Goal: Information Seeking & Learning: Learn about a topic

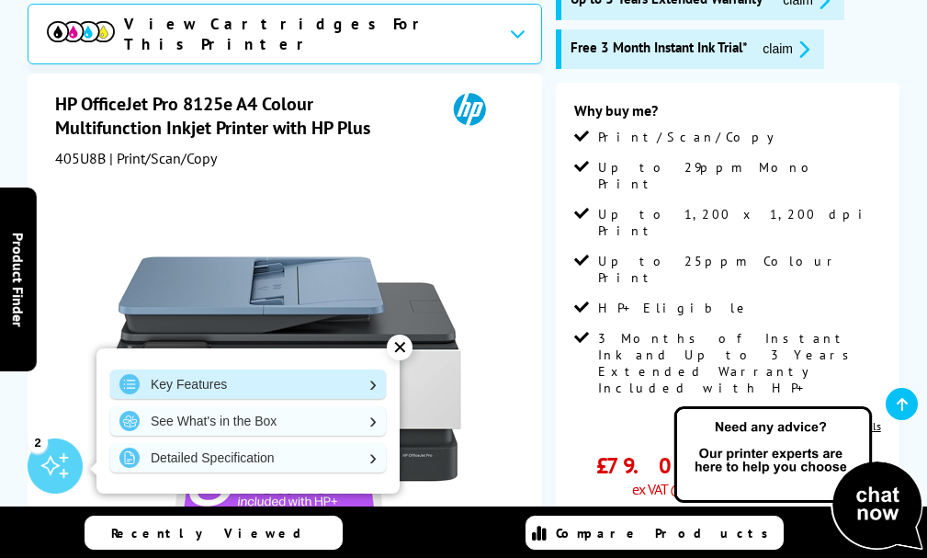
click at [326, 371] on link "Key Features" at bounding box center [248, 383] width 276 height 29
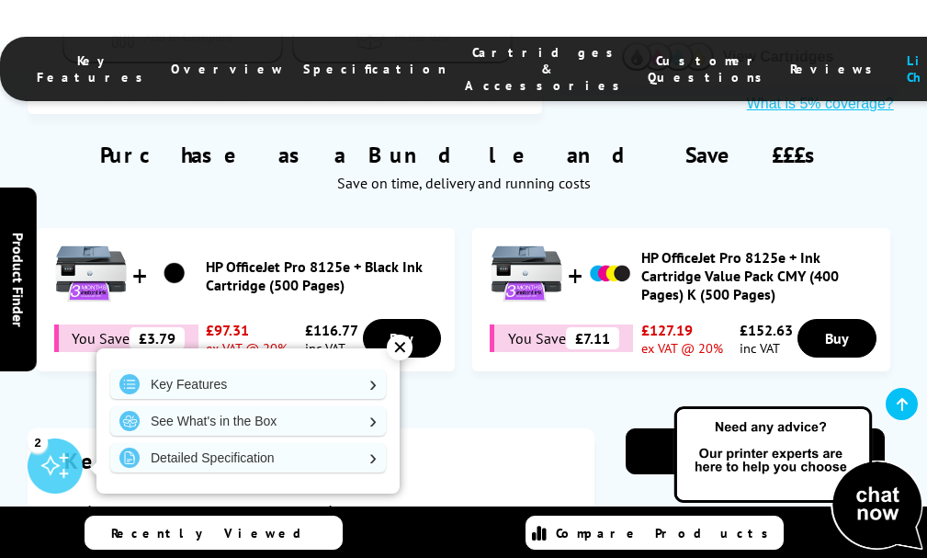
scroll to position [1071, 0]
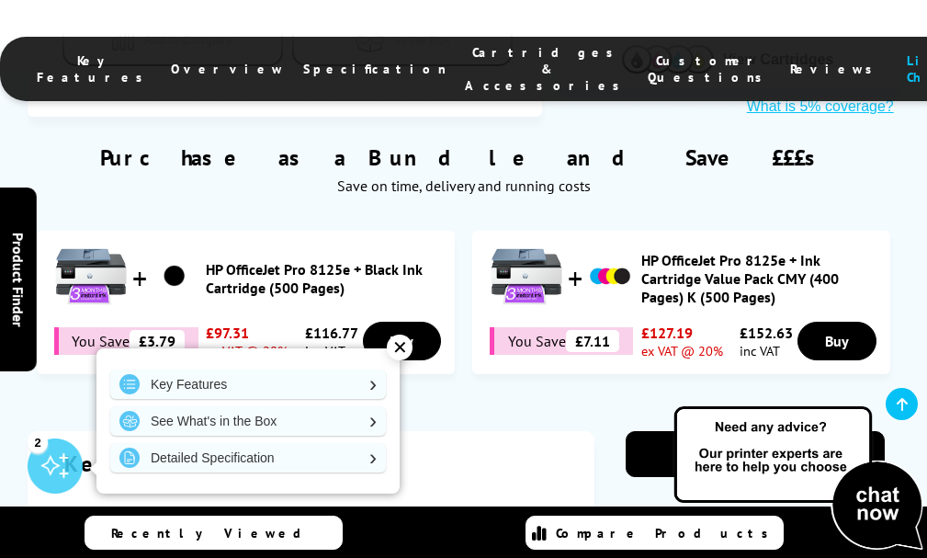
click at [400, 355] on div "✕" at bounding box center [400, 347] width 26 height 26
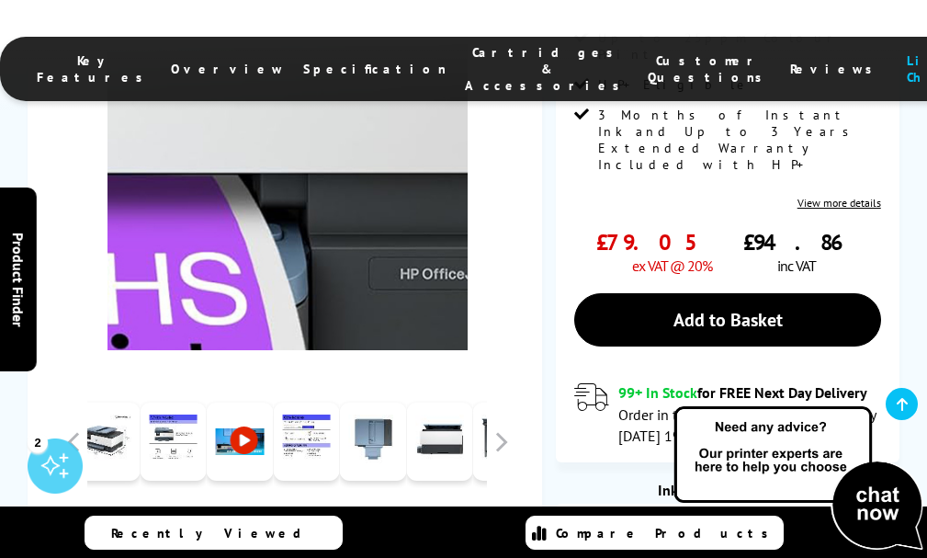
scroll to position [520, 0]
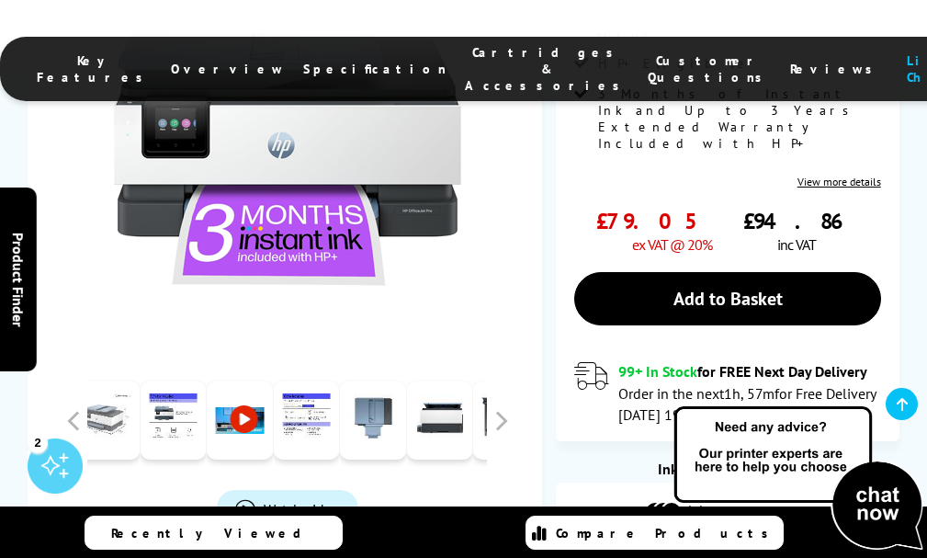
click at [140, 436] on link at bounding box center [106, 420] width 66 height 78
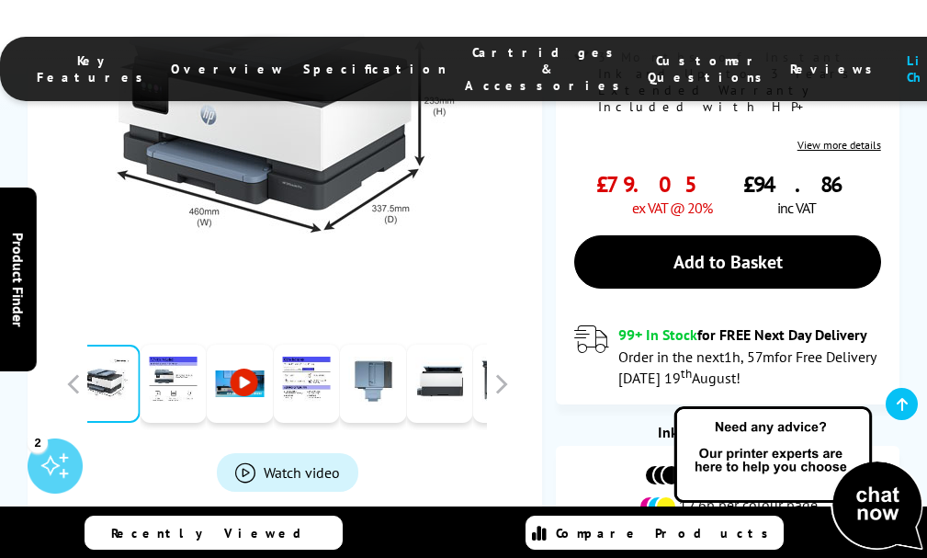
scroll to position [612, 0]
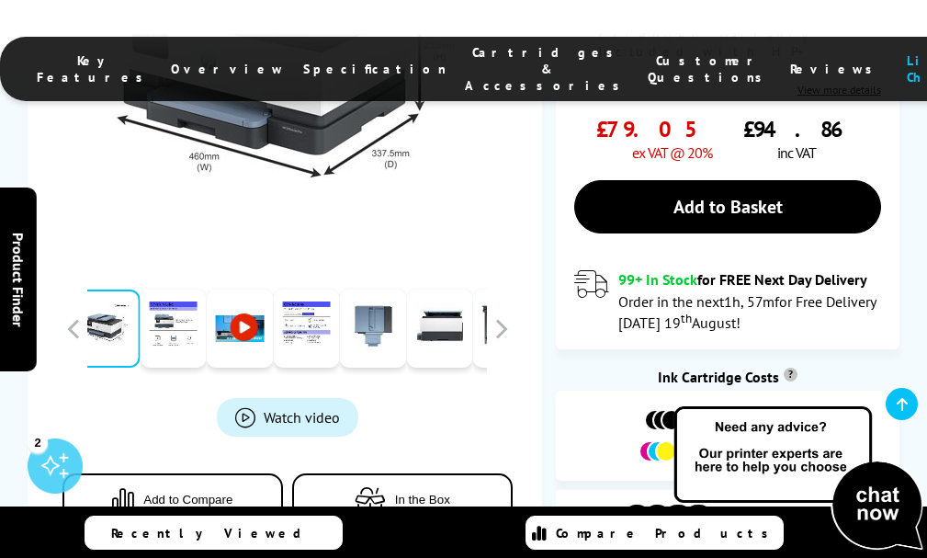
click at [73, 323] on link at bounding box center [39, 328] width 66 height 78
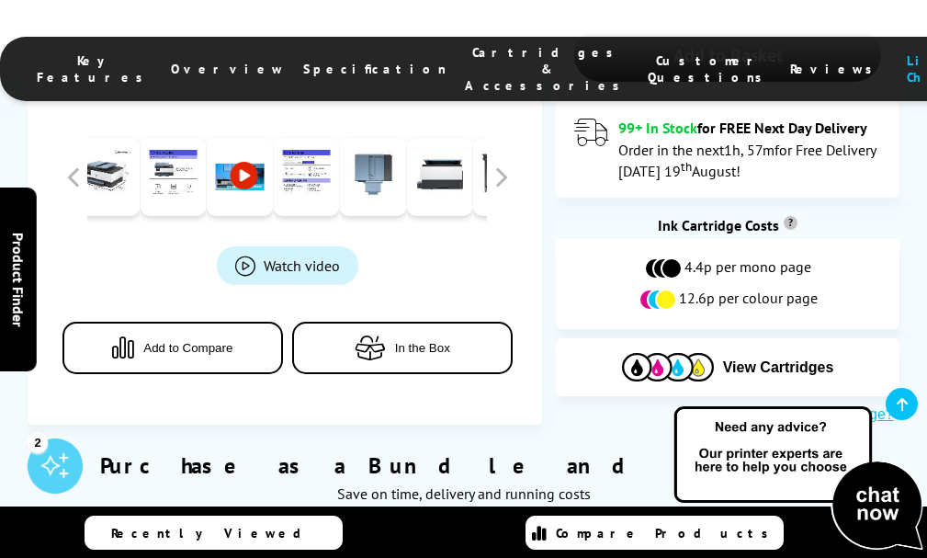
scroll to position [795, 0]
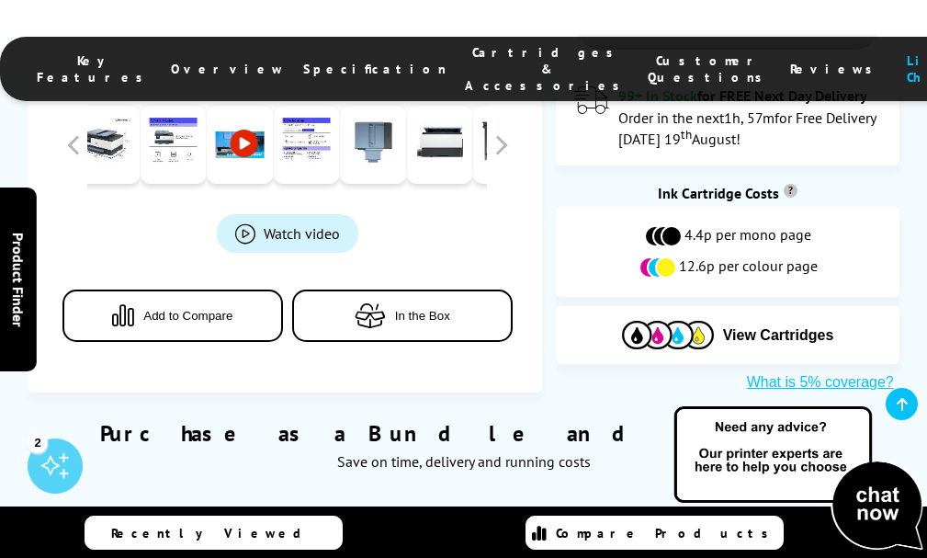
click at [483, 306] on button "In the Box" at bounding box center [402, 314] width 220 height 52
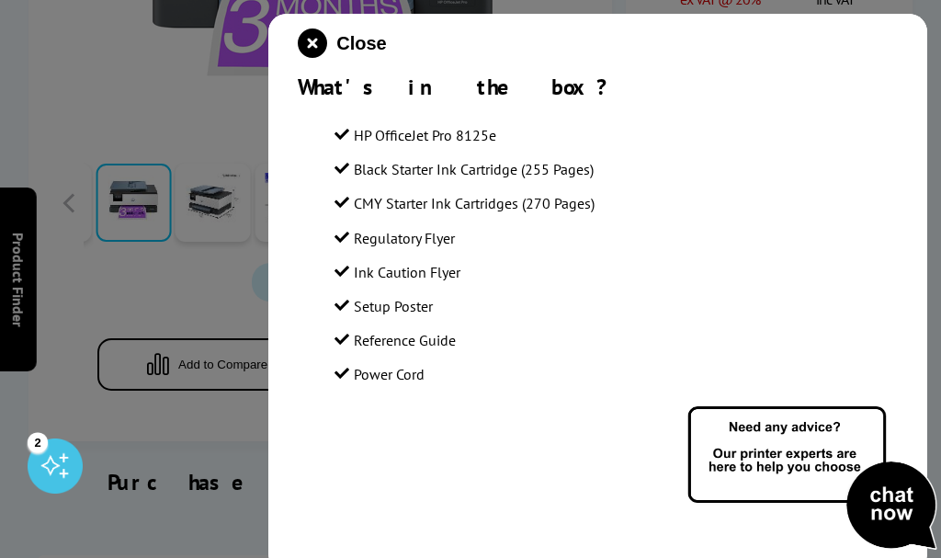
click at [152, 408] on div at bounding box center [470, 279] width 941 height 558
click at [157, 395] on div at bounding box center [470, 279] width 941 height 558
click at [158, 400] on div at bounding box center [470, 279] width 941 height 558
click at [314, 52] on icon "close modal" at bounding box center [312, 42] width 29 height 29
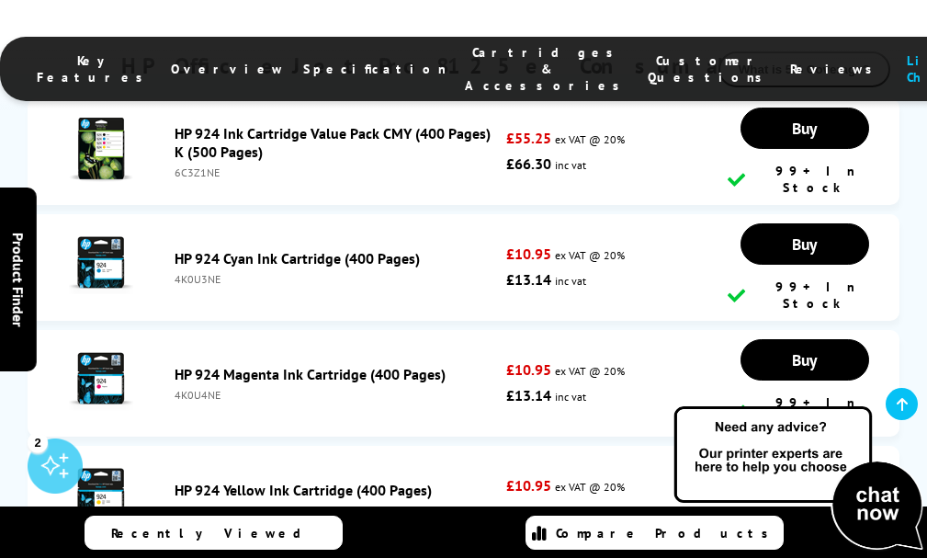
scroll to position [5572, 0]
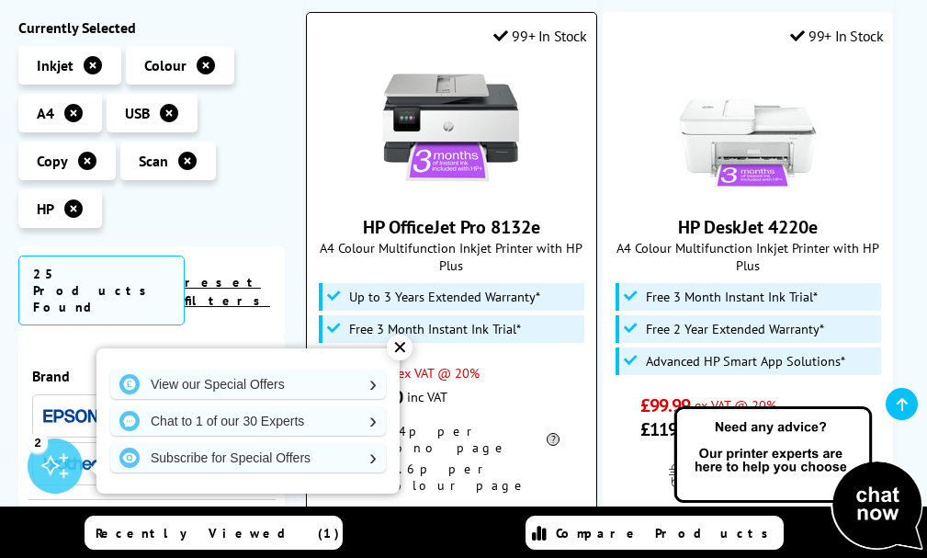
scroll to position [3399, 0]
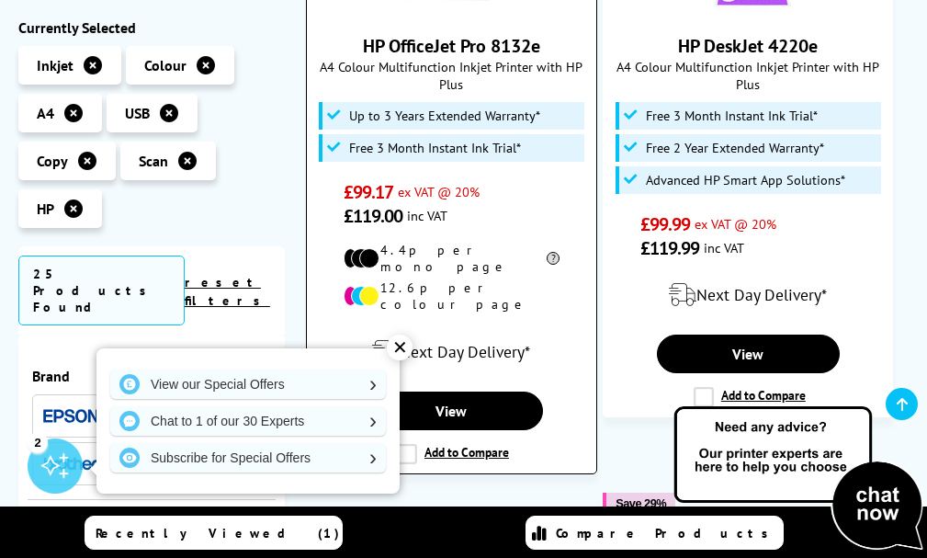
drag, startPoint x: 423, startPoint y: 174, endPoint x: 412, endPoint y: 175, distance: 10.3
drag, startPoint x: 412, startPoint y: 175, endPoint x: 400, endPoint y: 84, distance: 92.6
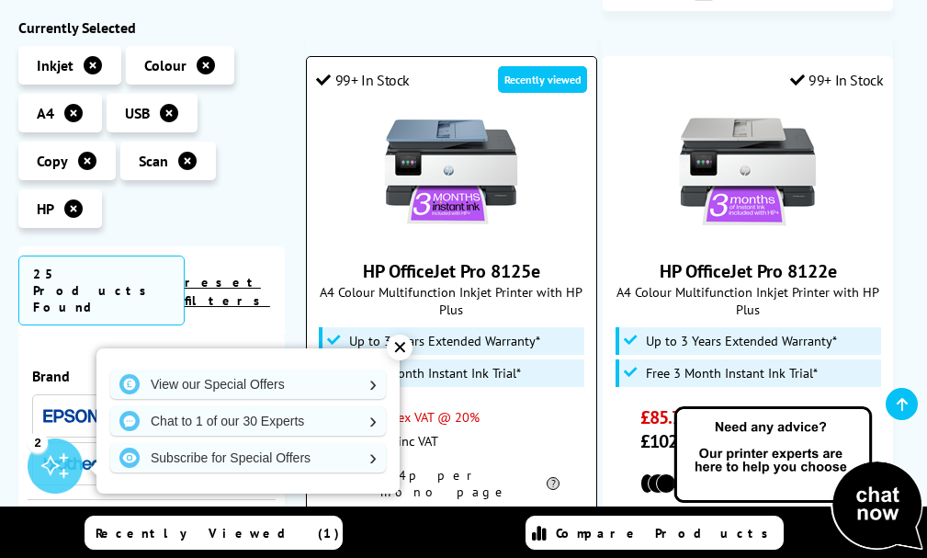
scroll to position [2572, 0]
